Goal: Transaction & Acquisition: Download file/media

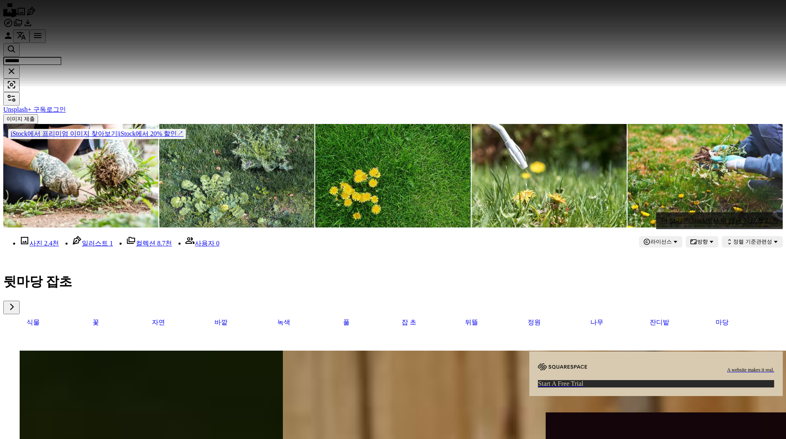
scroll to position [273, 0]
